Goal: Check status: Check status

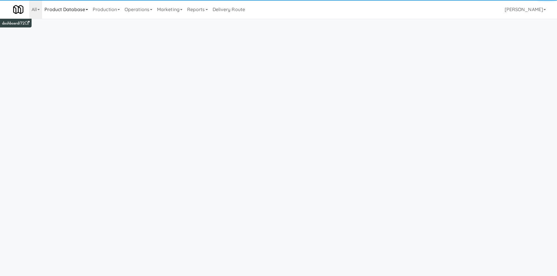
click at [72, 11] on link "Product Database" at bounding box center [66, 9] width 48 height 19
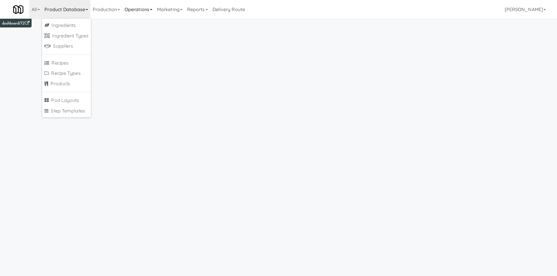
click at [143, 13] on link "Operations" at bounding box center [138, 9] width 32 height 19
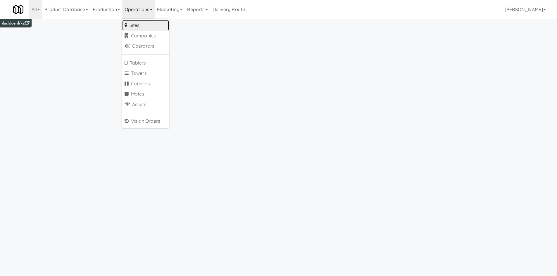
click at [141, 28] on link "Sites" at bounding box center [145, 25] width 47 height 11
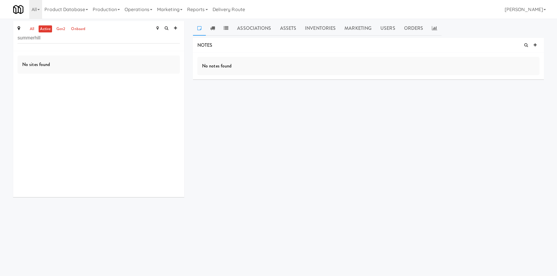
click at [63, 41] on input "summerhill" at bounding box center [99, 38] width 162 height 11
click at [158, 75] on div "1 42 10 Tax included" at bounding box center [110, 72] width 139 height 7
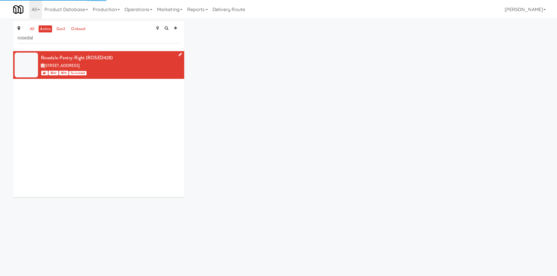
click at [179, 55] on icon at bounding box center [180, 55] width 3 height 4
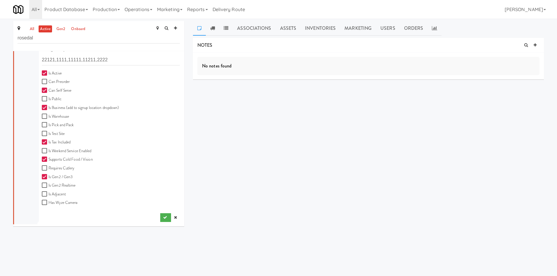
scroll to position [19, 0]
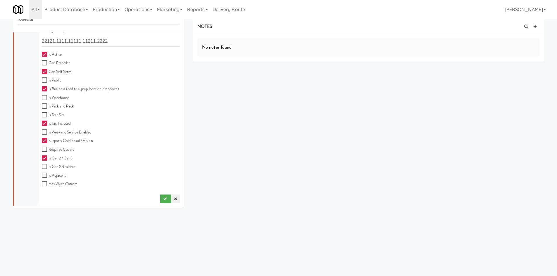
click at [173, 199] on link at bounding box center [175, 199] width 9 height 9
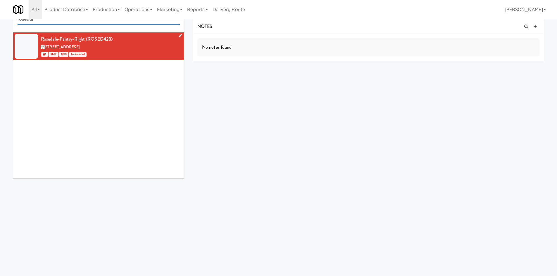
click at [87, 20] on input "rosedal" at bounding box center [99, 19] width 162 height 11
type input "rail"
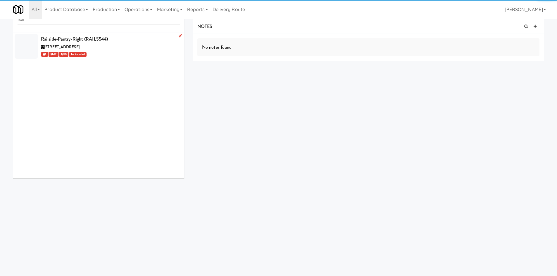
click at [111, 46] on div "[STREET_ADDRESS]" at bounding box center [110, 47] width 139 height 7
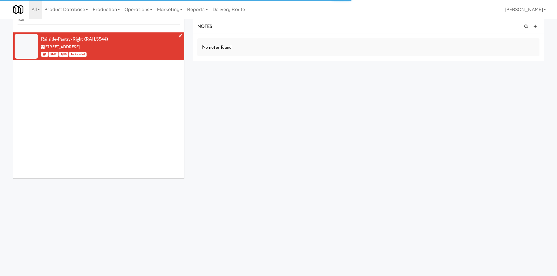
click at [179, 36] on icon at bounding box center [180, 36] width 3 height 4
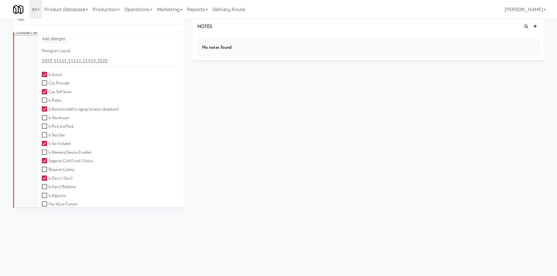
scroll to position [155, 0]
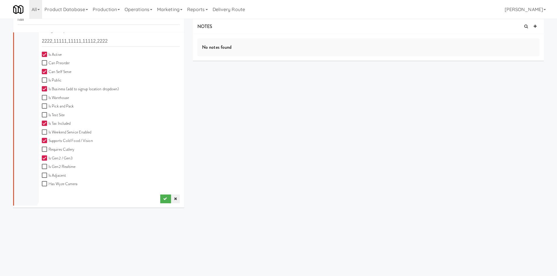
click at [174, 199] on icon at bounding box center [175, 199] width 3 height 4
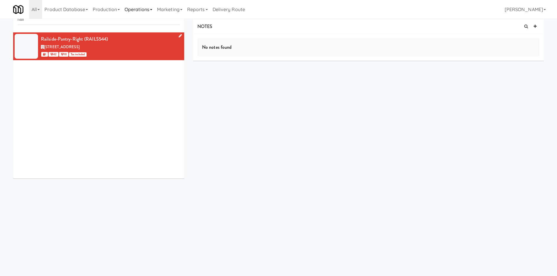
click at [131, 8] on link "Operations" at bounding box center [138, 9] width 32 height 19
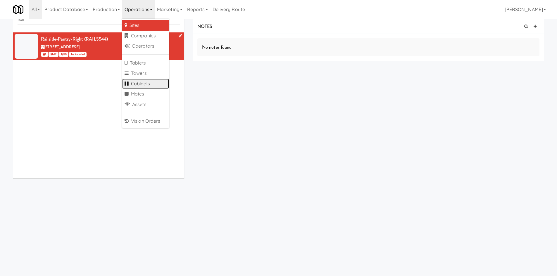
click at [150, 81] on link "Cabinets" at bounding box center [145, 84] width 47 height 11
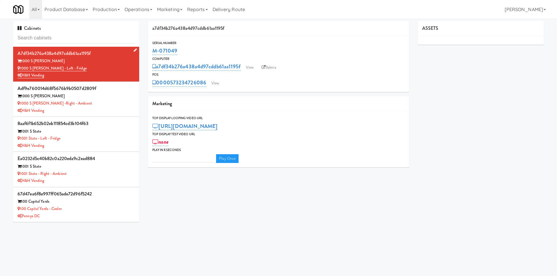
type input "3"
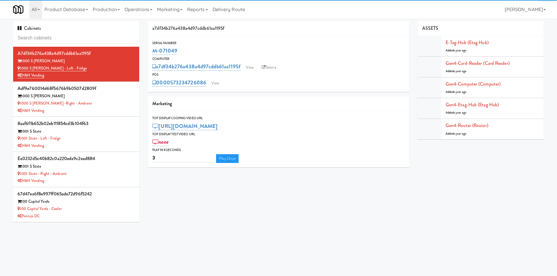
click at [65, 39] on input "text" at bounding box center [76, 38] width 117 height 11
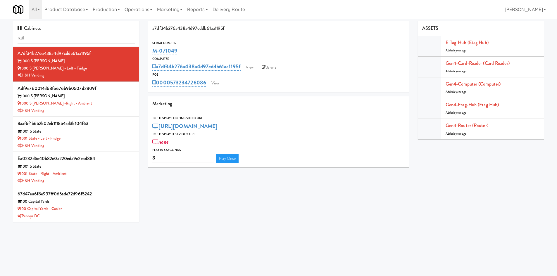
type input "rail"
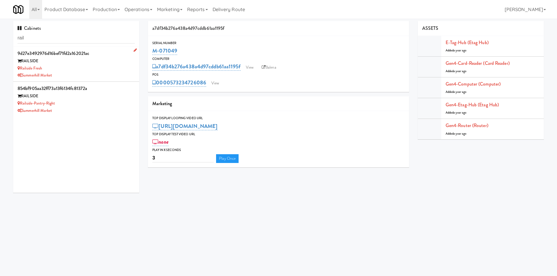
click at [66, 77] on div "Summerhill Market" at bounding box center [76, 75] width 117 height 7
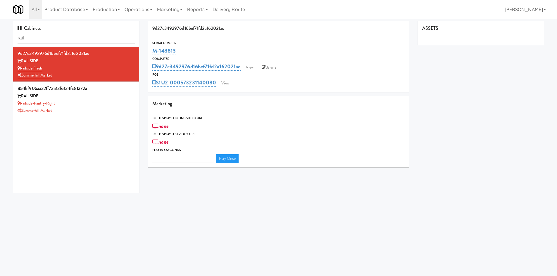
type input "3"
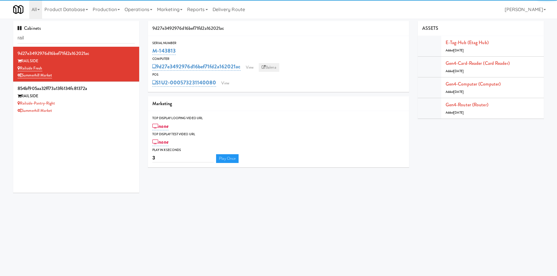
click at [276, 68] on link "Balena" at bounding box center [269, 67] width 20 height 9
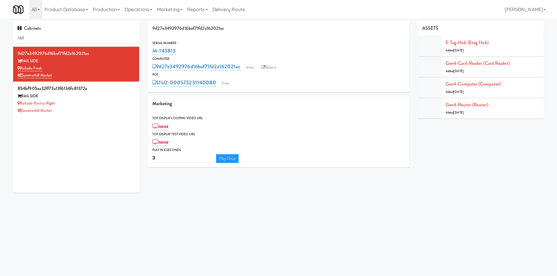
click at [76, 229] on body "Okay Okay Select date: previous 2025-Aug next Su Mo Tu We Th Fr Sa 27 28 29 30 …" at bounding box center [278, 157] width 557 height 276
click at [142, 13] on link "Operations" at bounding box center [138, 9] width 32 height 19
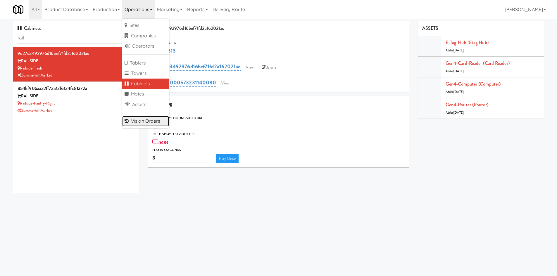
click at [159, 123] on link "Vision Orders" at bounding box center [145, 121] width 47 height 11
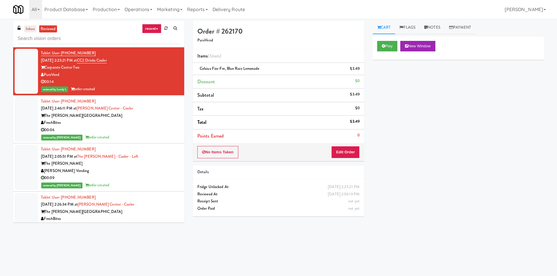
click at [29, 31] on link "inbox" at bounding box center [30, 28] width 12 height 7
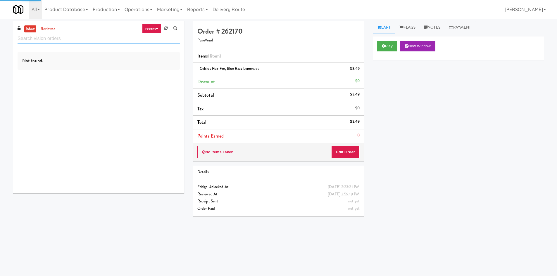
click at [34, 38] on input "text" at bounding box center [99, 38] width 162 height 11
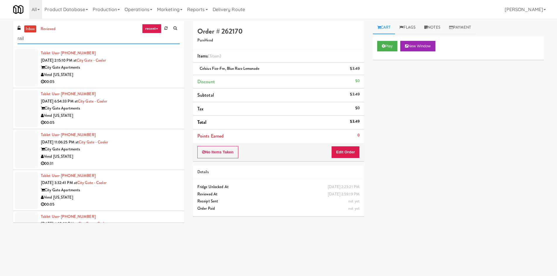
type input "rail"
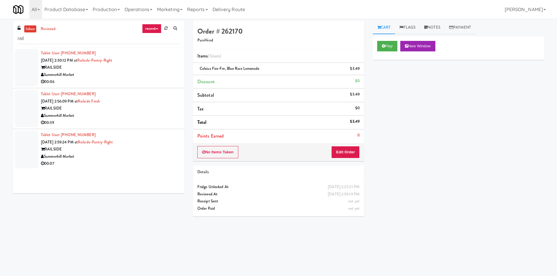
click at [112, 124] on div "00:39" at bounding box center [110, 122] width 139 height 7
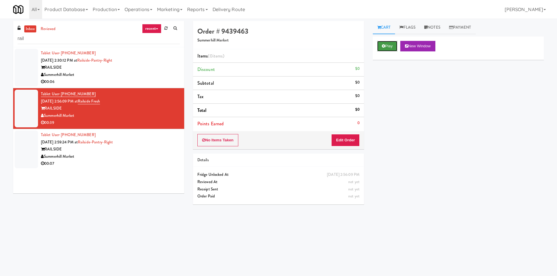
click at [393, 46] on button "Play" at bounding box center [387, 46] width 20 height 11
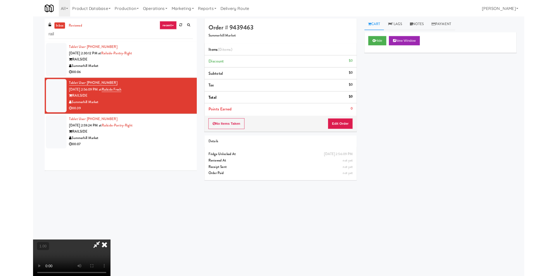
scroll to position [12, 0]
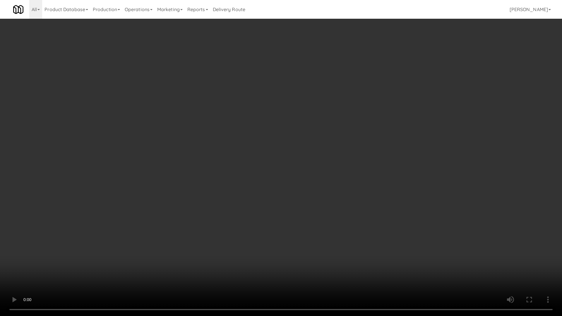
click at [341, 109] on video at bounding box center [281, 158] width 562 height 316
click at [352, 136] on video at bounding box center [281, 158] width 562 height 316
click at [135, 253] on video at bounding box center [281, 158] width 562 height 316
click at [110, 190] on video at bounding box center [281, 158] width 562 height 316
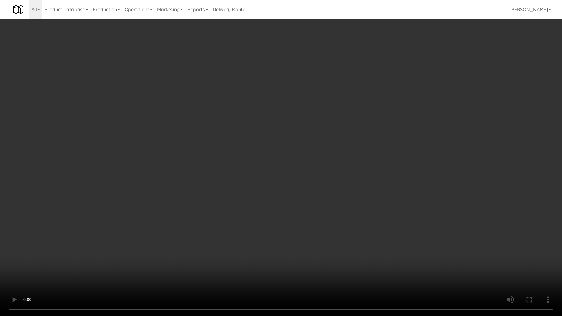
click at [476, 51] on video at bounding box center [281, 158] width 562 height 316
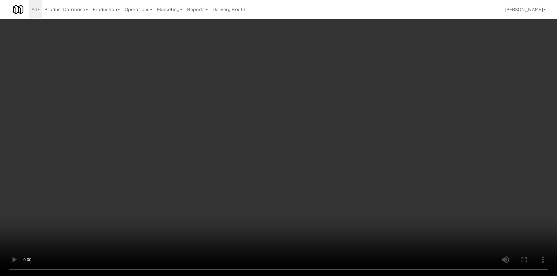
scroll to position [0, 0]
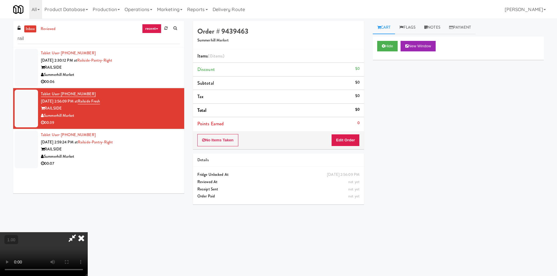
click at [88, 233] on icon at bounding box center [81, 239] width 13 height 12
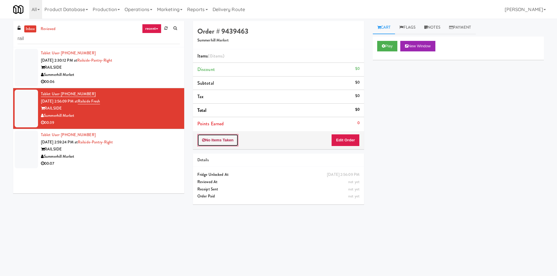
click at [224, 141] on button "No Items Taken" at bounding box center [217, 140] width 41 height 12
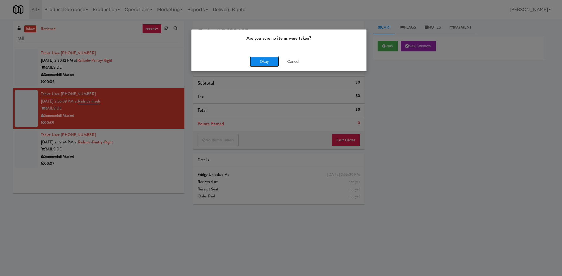
click at [267, 64] on button "Okay" at bounding box center [264, 61] width 29 height 11
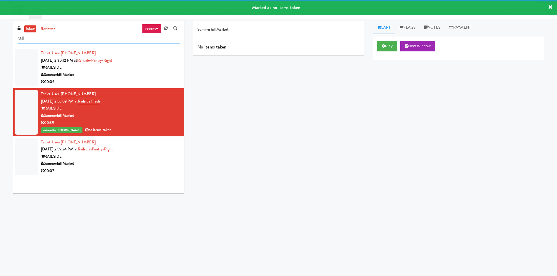
click at [121, 40] on input "rail" at bounding box center [99, 38] width 162 height 11
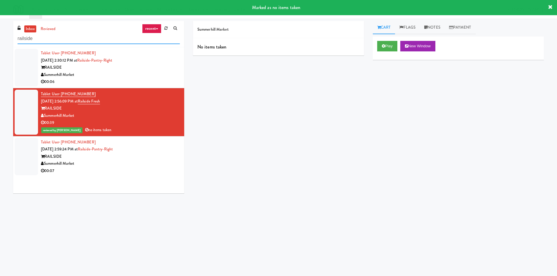
type input "railside"
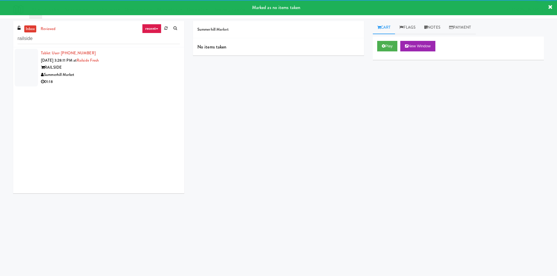
click at [128, 64] on div "RAILSIDE" at bounding box center [110, 67] width 139 height 7
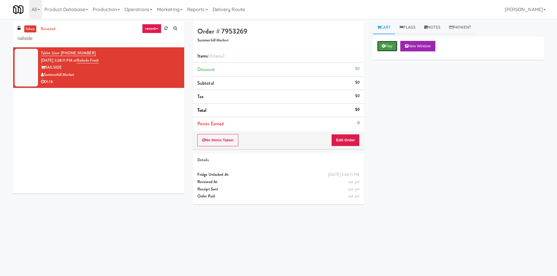
click at [384, 48] on icon at bounding box center [383, 46] width 3 height 4
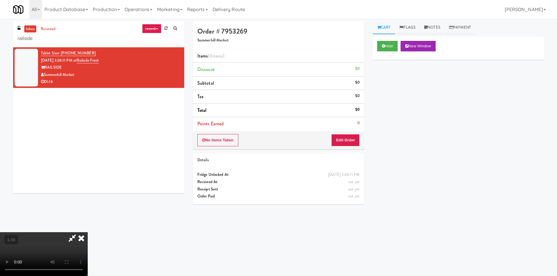
click at [88, 233] on video at bounding box center [44, 255] width 88 height 44
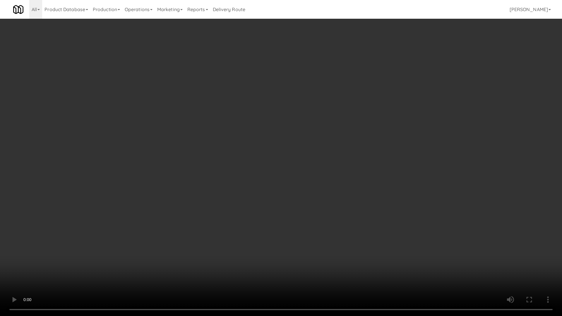
click at [415, 227] on video at bounding box center [281, 158] width 562 height 316
click at [85, 219] on video at bounding box center [281, 158] width 562 height 316
click at [135, 247] on video at bounding box center [281, 158] width 562 height 316
click at [83, 215] on video at bounding box center [281, 158] width 562 height 316
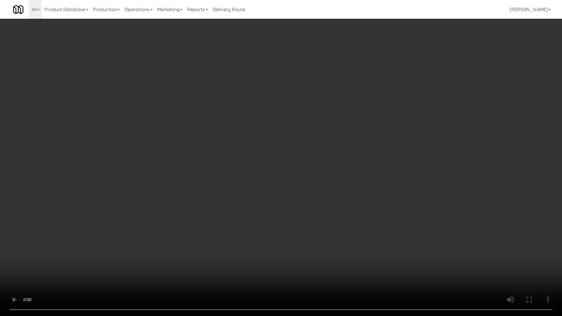
click at [83, 215] on video at bounding box center [281, 158] width 562 height 316
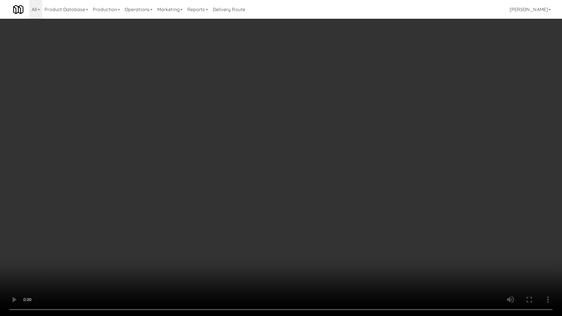
click at [83, 215] on video at bounding box center [281, 158] width 562 height 316
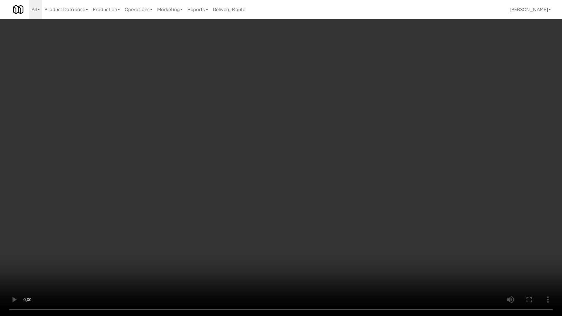
click at [84, 154] on video at bounding box center [281, 158] width 562 height 316
click at [243, 200] on video at bounding box center [281, 158] width 562 height 316
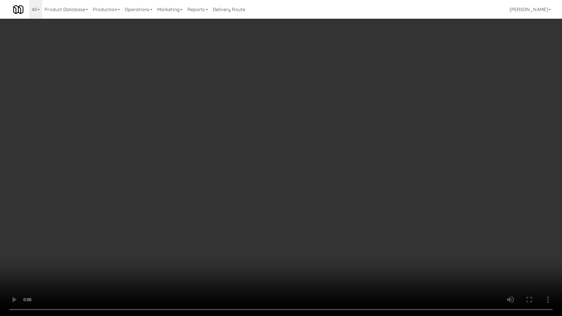
click at [243, 200] on video at bounding box center [281, 158] width 562 height 316
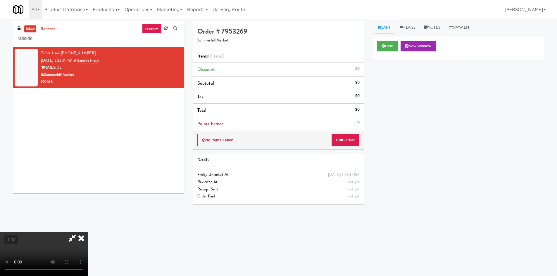
click at [88, 233] on video at bounding box center [44, 255] width 88 height 44
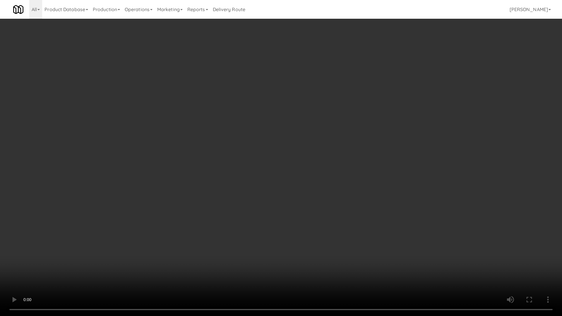
click at [40, 210] on video at bounding box center [281, 158] width 562 height 316
click at [304, 205] on video at bounding box center [281, 158] width 562 height 316
click at [322, 188] on video at bounding box center [281, 158] width 562 height 316
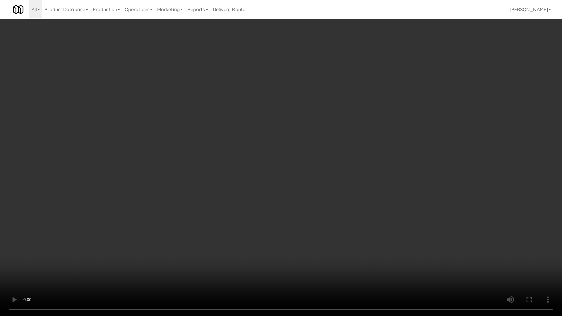
click at [322, 200] on video at bounding box center [281, 158] width 562 height 316
click at [369, 215] on video at bounding box center [281, 158] width 562 height 316
click at [436, 209] on video at bounding box center [281, 158] width 562 height 316
click at [271, 223] on video at bounding box center [281, 158] width 562 height 316
click at [238, 168] on video at bounding box center [281, 158] width 562 height 316
